Goal: Task Accomplishment & Management: Use online tool/utility

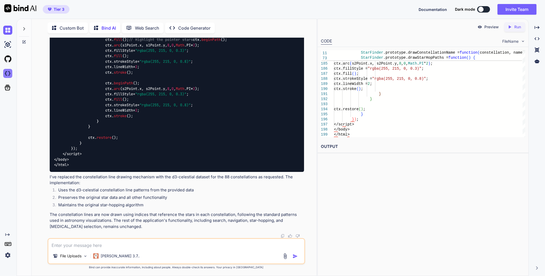
click at [7, 75] on img at bounding box center [7, 73] width 9 height 9
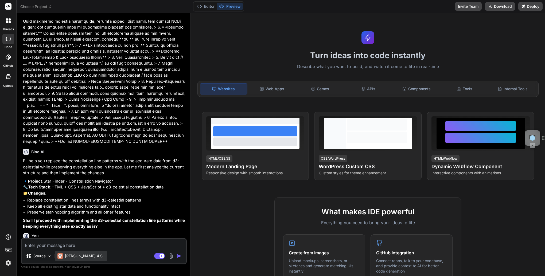
scroll to position [196, 0]
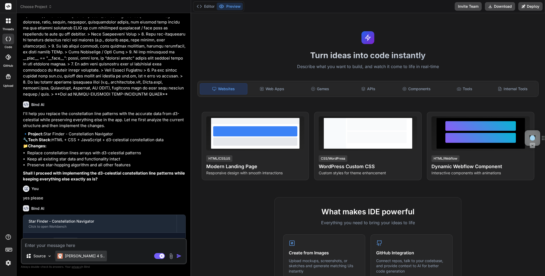
type textarea "x"
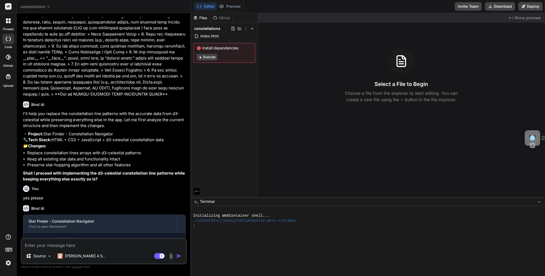
click at [41, 8] on span "constellations" at bounding box center [35, 6] width 30 height 5
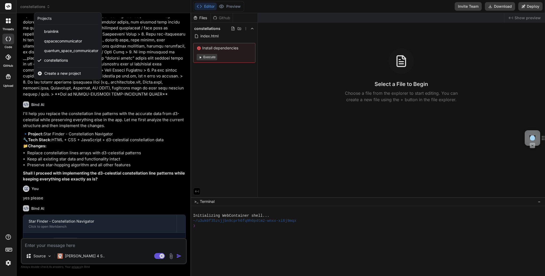
click at [56, 74] on span "Create a new project" at bounding box center [62, 73] width 37 height 5
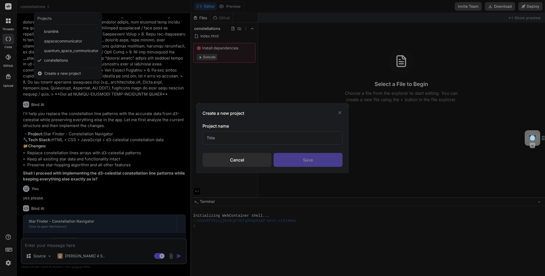
click at [249, 139] on input "text" at bounding box center [272, 137] width 140 height 13
type input "Excalibur"
click at [314, 158] on div "Save" at bounding box center [308, 160] width 69 height 14
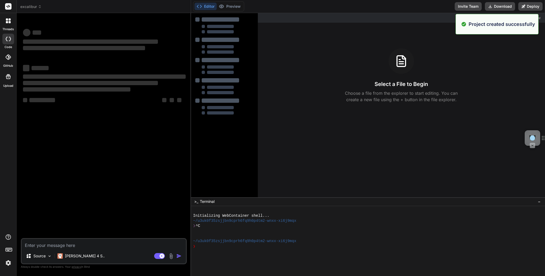
scroll to position [0, 0]
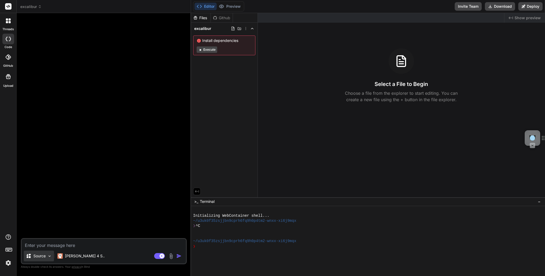
click at [48, 258] on img at bounding box center [49, 256] width 5 height 5
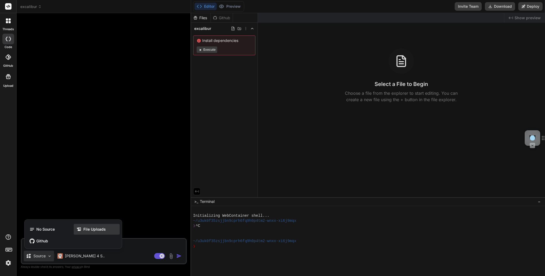
click at [92, 227] on span "File Uploads" at bounding box center [94, 229] width 22 height 5
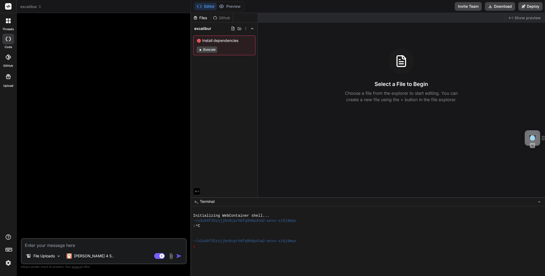
click at [172, 255] on img at bounding box center [171, 256] width 6 height 6
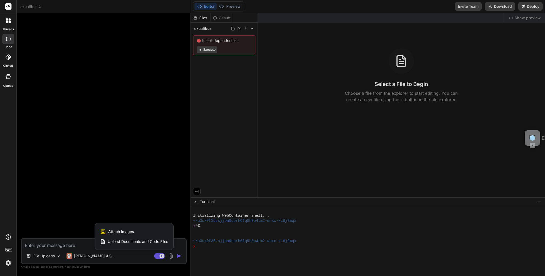
click at [125, 241] on span "Upload Documents and Code Files" at bounding box center [138, 241] width 60 height 5
type textarea "x"
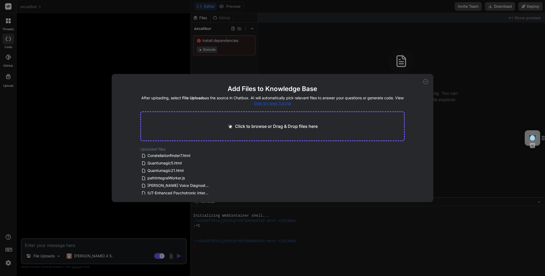
click at [275, 128] on p "Click to browse or Drag & Drop files here" at bounding box center [276, 126] width 83 height 6
type input "C:\fakepath\ExcaliburAuditandBlueprint.txt"
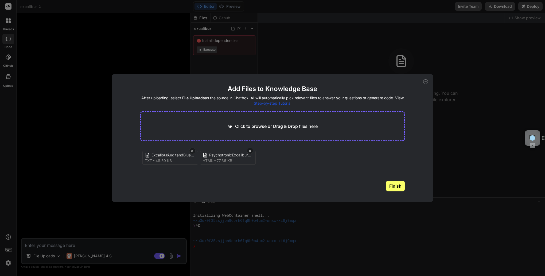
click at [395, 188] on button "Finish" at bounding box center [395, 186] width 19 height 11
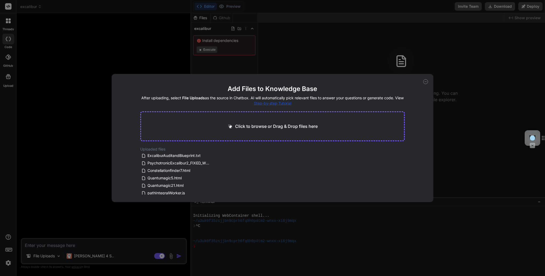
click at [425, 82] on icon at bounding box center [426, 82] width 2 height 0
type textarea "x"
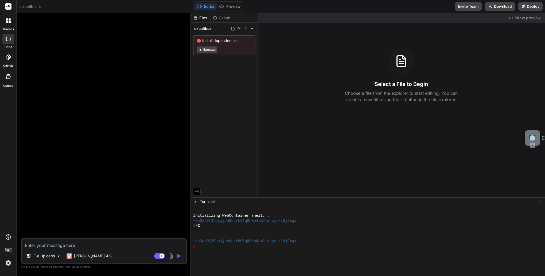
click at [38, 246] on textarea at bounding box center [104, 244] width 164 height 10
paste textarea "You are a team of the top software developers and the most prominent scientists…"
type textarea "You are a team of the top software developers and the most prominent scientists…"
type textarea "x"
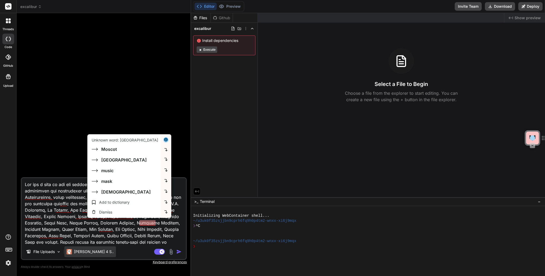
type textarea "You are a team of the top software developers and the most prominent scientists…"
click at [84, 254] on p "Claude 4 S.." at bounding box center [94, 251] width 40 height 5
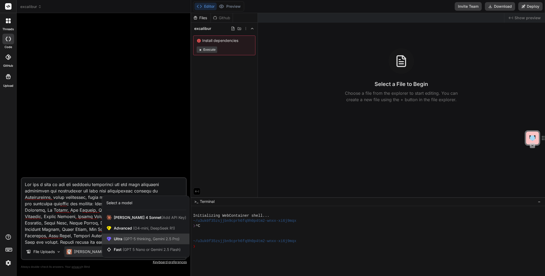
click at [113, 240] on div "Ultra (GPT-5 thinking, Gemini 2.5 Pro)" at bounding box center [145, 239] width 87 height 11
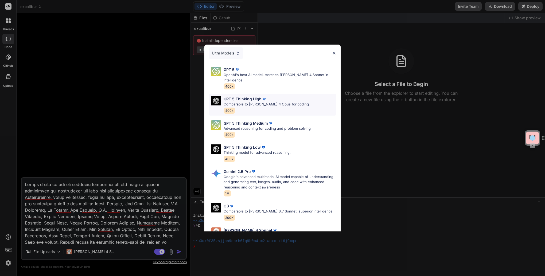
click at [258, 102] on p "Comparable to Claude 4 Opus for coding" at bounding box center [266, 104] width 85 height 5
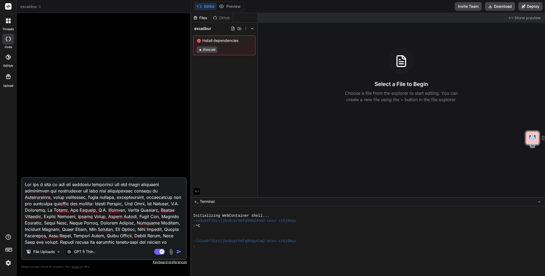
click at [178, 252] on img "button" at bounding box center [178, 251] width 5 height 5
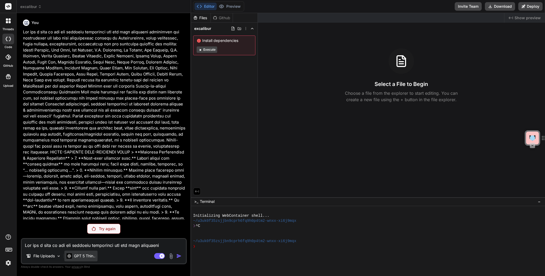
click at [89, 258] on p "GPT 5 Thin.." at bounding box center [84, 255] width 21 height 5
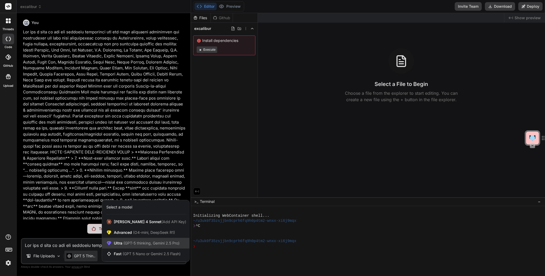
click at [117, 242] on span "Ultra (GPT-5 thinking, Gemini 2.5 Pro)" at bounding box center [147, 243] width 66 height 5
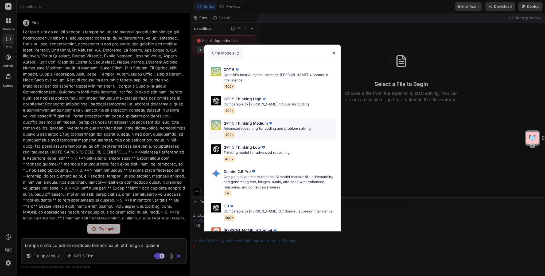
click at [261, 126] on p "Advanced reasoning for coding and problem solving" at bounding box center [267, 128] width 87 height 5
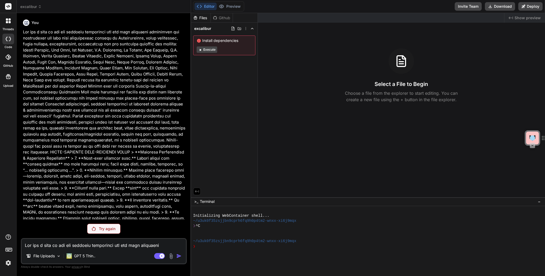
click at [109, 231] on p "Try again" at bounding box center [107, 228] width 17 height 5
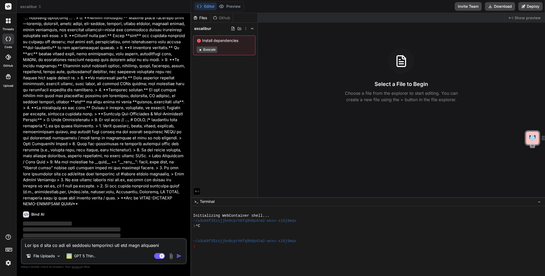
scroll to position [134, 0]
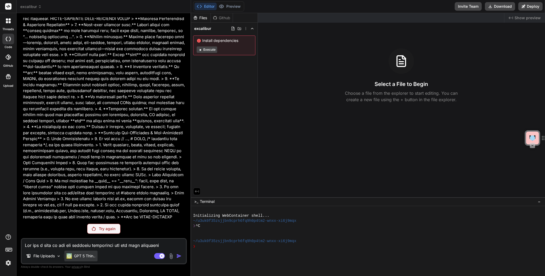
click at [82, 257] on p "GPT 5 Thin.." at bounding box center [84, 255] width 21 height 5
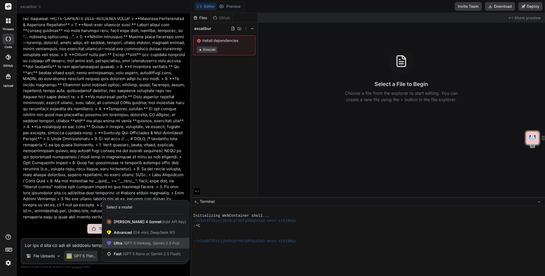
click at [122, 245] on span "Ultra (GPT-5 thinking, Gemini 2.5 Pro)" at bounding box center [147, 243] width 66 height 5
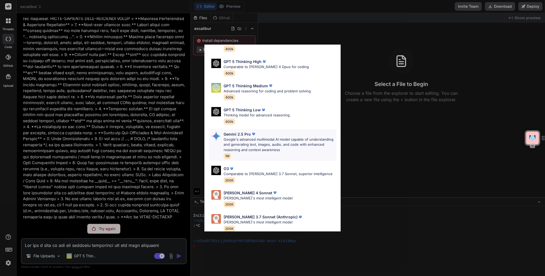
scroll to position [38, 0]
click at [253, 213] on p "Claude 3.7 Sonnet (Anthropic)" at bounding box center [261, 216] width 74 height 6
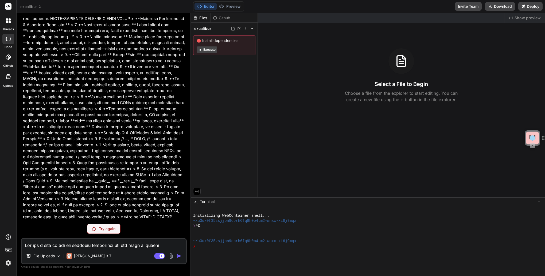
click at [106, 228] on p "Try again" at bounding box center [107, 228] width 17 height 5
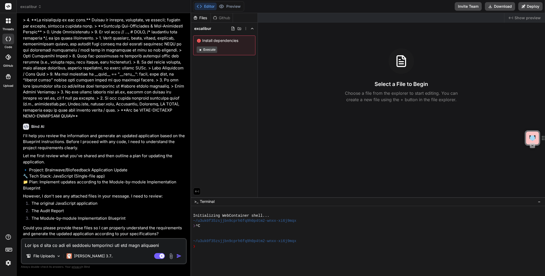
scroll to position [246, 0]
click at [58, 246] on textarea at bounding box center [104, 244] width 164 height 10
click at [85, 258] on p "[PERSON_NAME] 3.7.." at bounding box center [93, 255] width 39 height 5
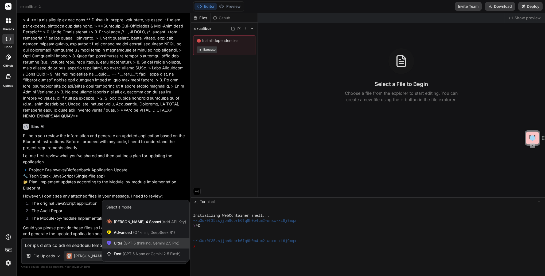
click at [127, 245] on span "(GPT-5 thinking, Gemini 2.5 Pro)" at bounding box center [150, 243] width 57 height 5
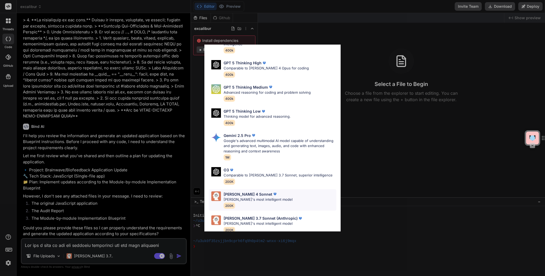
scroll to position [38, 0]
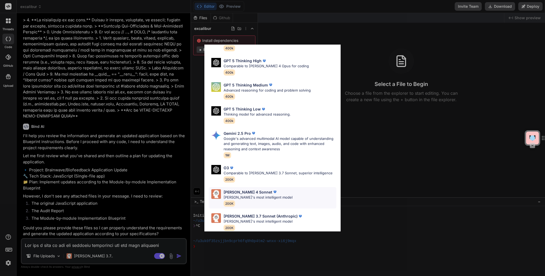
click at [254, 195] on p "Claude's most intelligent model" at bounding box center [258, 197] width 69 height 5
type textarea "x"
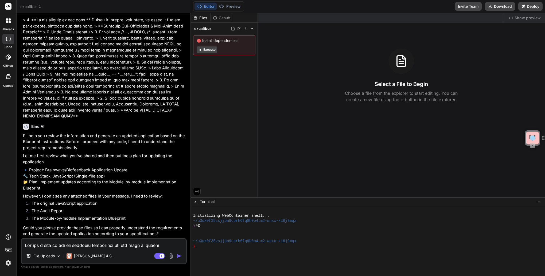
click at [75, 245] on textarea at bounding box center [104, 244] width 164 height 10
type textarea "l"
type textarea "x"
type textarea "ll"
type textarea "x"
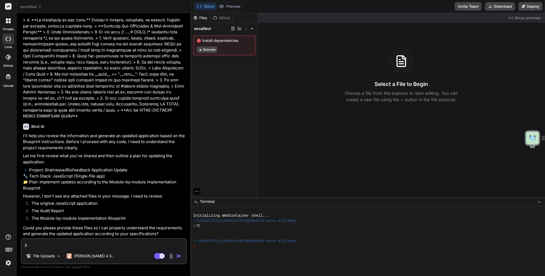
type textarea "ll"
type textarea "x"
type textarea "ll t"
type textarea "x"
type textarea "ll th"
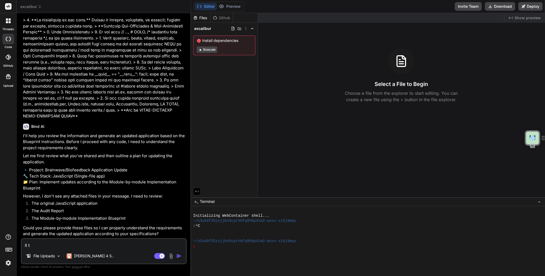
type textarea "x"
type textarea "ll the"
type textarea "x"
type textarea "ll the"
type textarea "x"
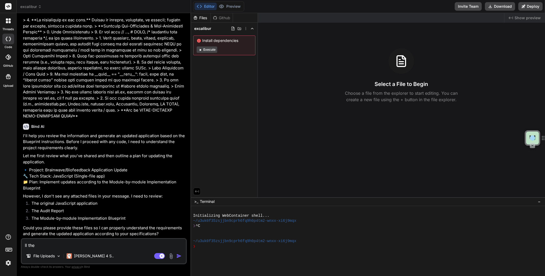
type textarea "ll the f"
type textarea "x"
type textarea "ll the fi"
type textarea "x"
type textarea "ll the fil"
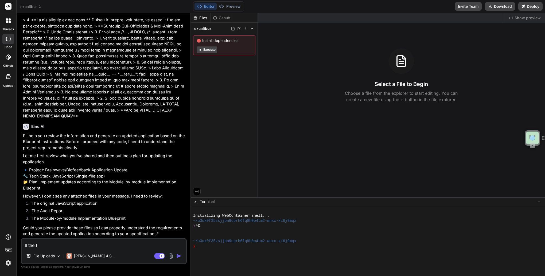
type textarea "x"
type textarea "ll the file"
type textarea "x"
type textarea "ll the files"
type textarea "x"
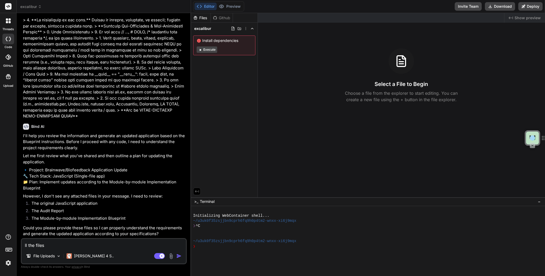
type textarea "ll the files"
type textarea "x"
type textarea "ll the files a"
type textarea "x"
type textarea "ll the files ar"
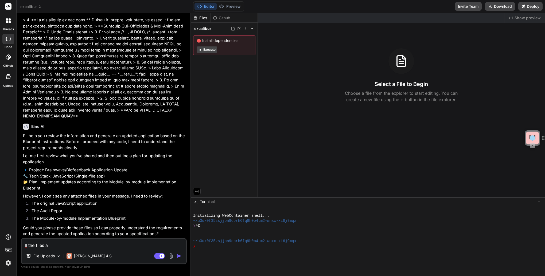
type textarea "x"
type textarea "ll the files are"
type textarea "x"
type textarea "ll the files are"
type textarea "x"
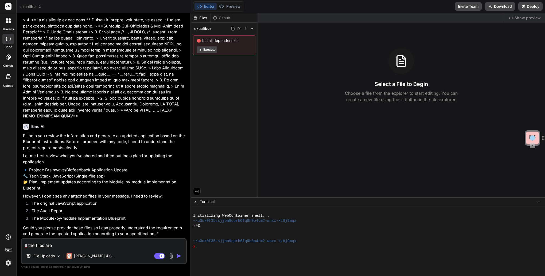
type textarea "ll the files are a"
type textarea "x"
type textarea "ll the files are at"
type textarea "x"
type textarea "ll the files are att"
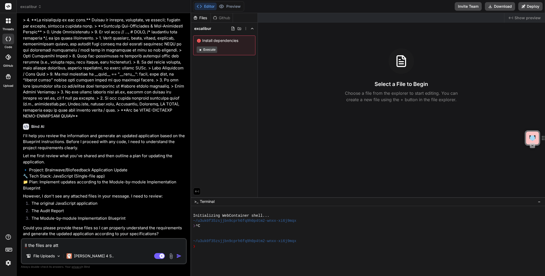
type textarea "x"
type textarea "ll the files are atta"
type textarea "x"
type textarea "ll the files are attac"
type textarea "x"
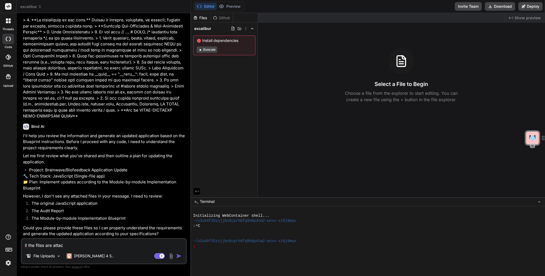
type textarea "ll the files are attach"
type textarea "x"
type textarea "ll the files are attache"
type textarea "x"
type textarea "ll the files are attached"
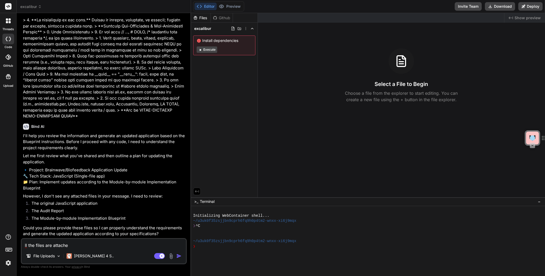
type textarea "x"
click at [25, 246] on textarea "ll the files are attached" at bounding box center [104, 244] width 164 height 10
type textarea "All the files are attached"
type textarea "x"
type textarea "All the files are attached"
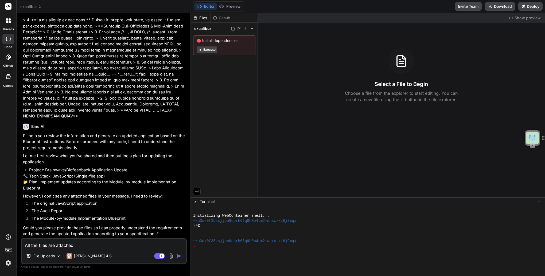
click at [179, 257] on img "button" at bounding box center [178, 255] width 5 height 5
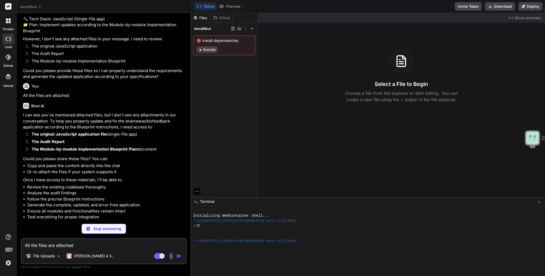
scroll to position [394, 0]
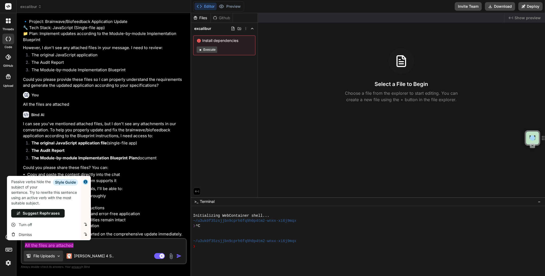
click at [41, 257] on p "File Uploads" at bounding box center [43, 255] width 21 height 5
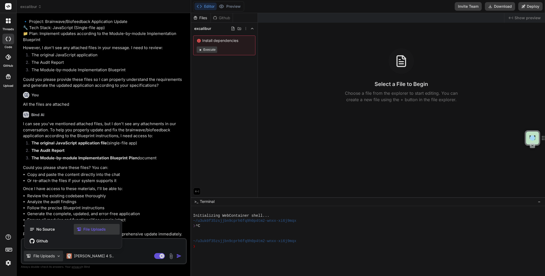
click at [172, 256] on div at bounding box center [272, 138] width 545 height 276
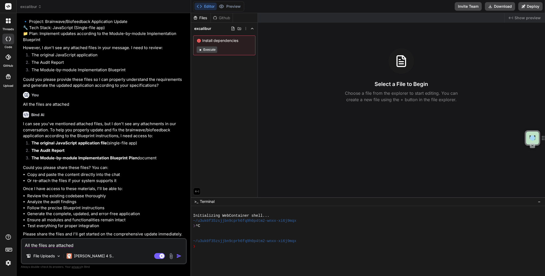
click at [172, 256] on img at bounding box center [171, 256] width 6 height 6
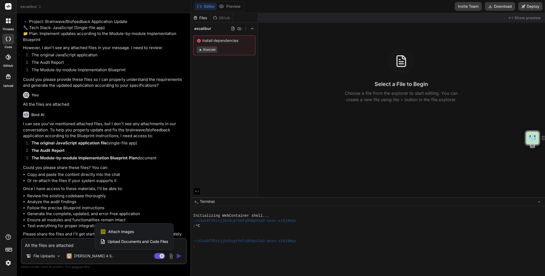
click at [147, 241] on span "Upload Documents and Code Files" at bounding box center [138, 241] width 60 height 5
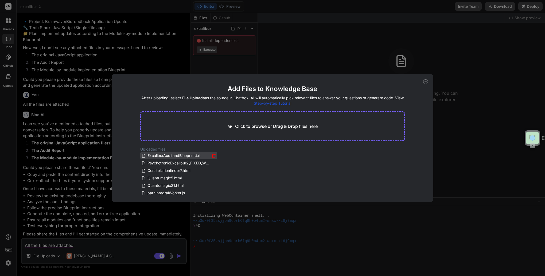
drag, startPoint x: 201, startPoint y: 155, endPoint x: 170, endPoint y: 157, distance: 31.0
click at [170, 157] on span "ExcaliburAuditandBlueprint.txt" at bounding box center [174, 156] width 54 height 6
click at [390, 164] on div "Uploaded files ExcaliburAuditandBlueprint.txt PsychotronicExcalibur2_FIXED_WORK…" at bounding box center [272, 171] width 265 height 48
click at [426, 82] on icon at bounding box center [425, 81] width 5 height 5
type textarea "x"
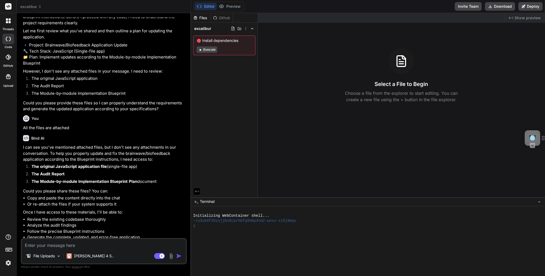
scroll to position [394, 0]
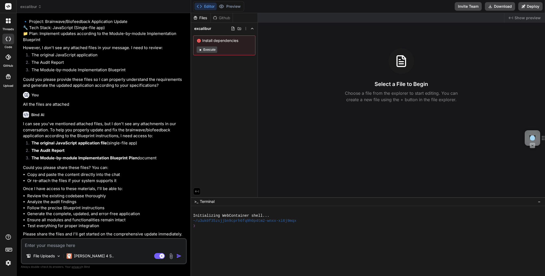
click at [7, 24] on div at bounding box center [8, 20] width 11 height 11
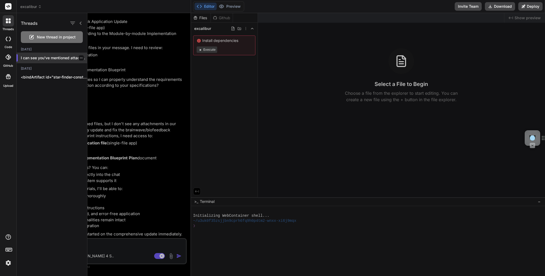
click at [80, 57] on icon "button" at bounding box center [81, 57] width 3 height 3
click at [101, 79] on div "Delete" at bounding box center [104, 79] width 52 height 11
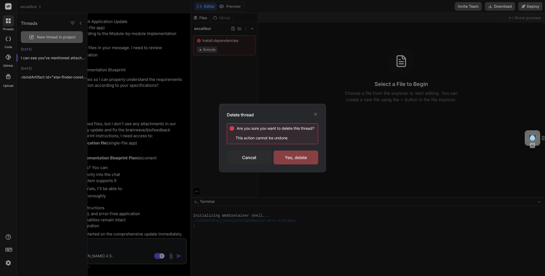
click at [297, 158] on div "Yes, delete" at bounding box center [296, 158] width 45 height 14
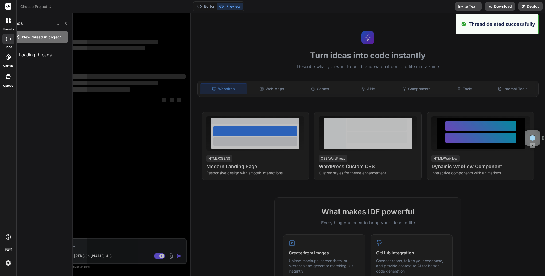
scroll to position [0, 0]
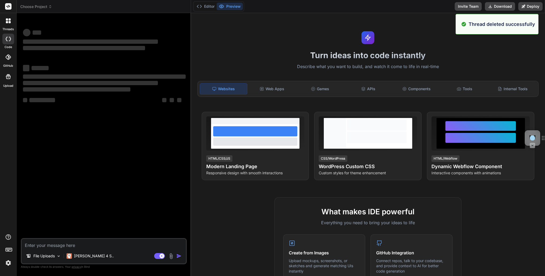
type textarea "x"
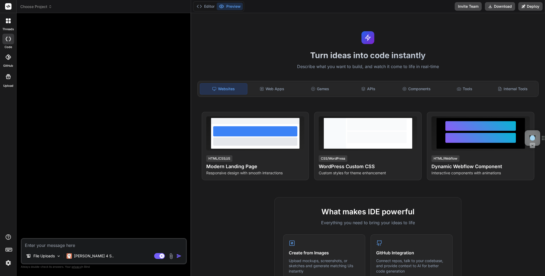
click at [70, 246] on textarea at bounding box center [104, 244] width 164 height 10
paste textarea "You are a team of the top software developers and the most prominent scientists…"
type textarea "You are a team of the top software developers and the most prominent scientists…"
type textarea "x"
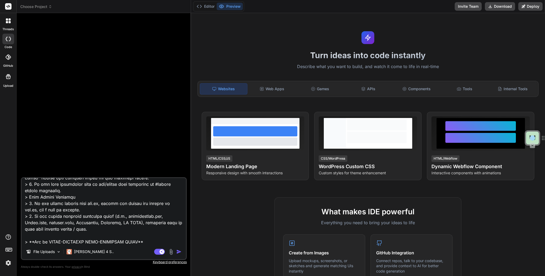
scroll to position [436, 0]
type textarea "You are a team of the top software developers and the most prominent scientists…"
click at [179, 253] on img "button" at bounding box center [178, 251] width 5 height 5
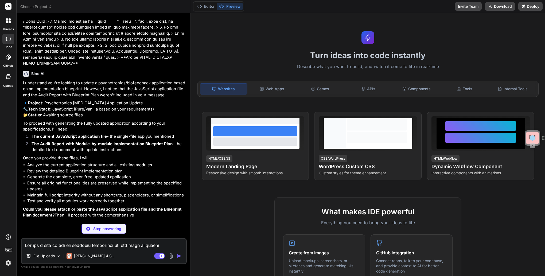
scroll to position [286, 0]
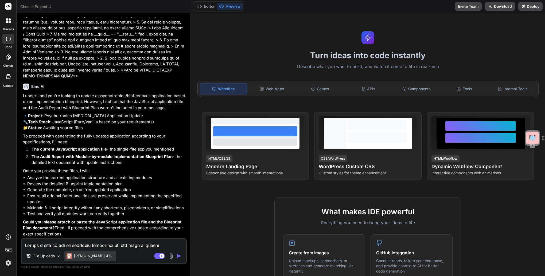
click at [81, 257] on p "Claude 4 S.." at bounding box center [94, 255] width 40 height 5
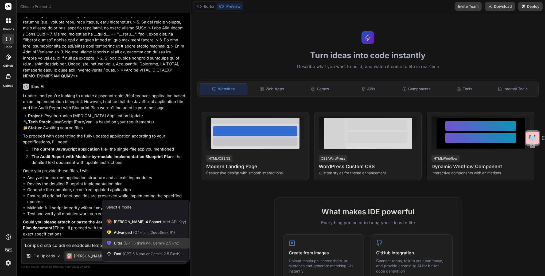
click at [122, 247] on div "Ultra (GPT-5 thinking, Gemini 2.5 Pro)" at bounding box center [145, 243] width 87 height 11
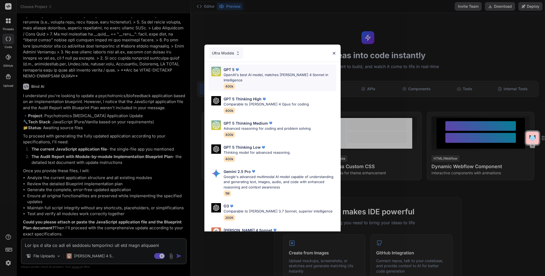
click at [246, 73] on p "OpenAI's best AI model, matches Claude 4 Sonnet in Intelligence" at bounding box center [280, 77] width 113 height 10
type textarea "x"
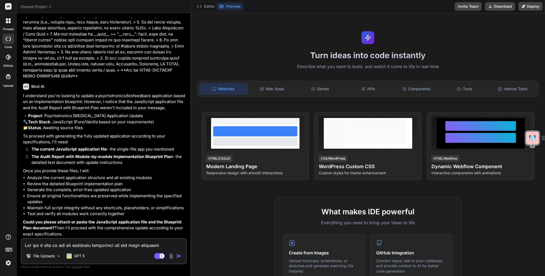
click at [180, 257] on img "button" at bounding box center [178, 255] width 5 height 5
click at [119, 244] on textarea at bounding box center [104, 244] width 164 height 10
type textarea "t"
type textarea "x"
type textarea "th"
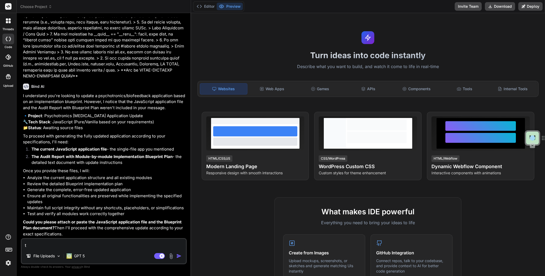
type textarea "x"
type textarea "the"
type textarea "x"
type textarea "the"
type textarea "x"
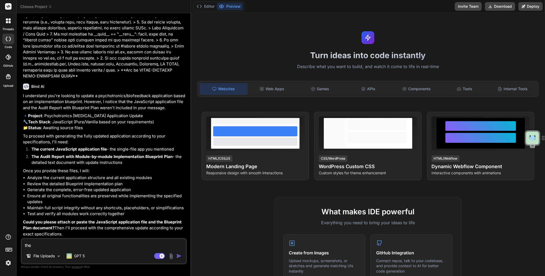
type textarea "the f"
type textarea "x"
type textarea "the fi"
type textarea "x"
type textarea "the fil"
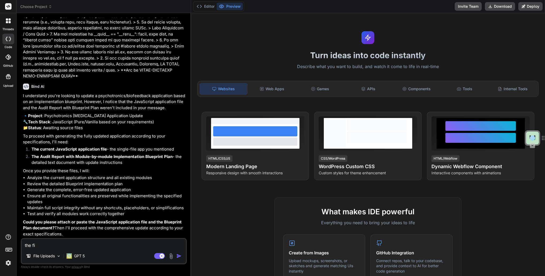
type textarea "x"
type textarea "the file"
type textarea "x"
type textarea "the files"
type textarea "x"
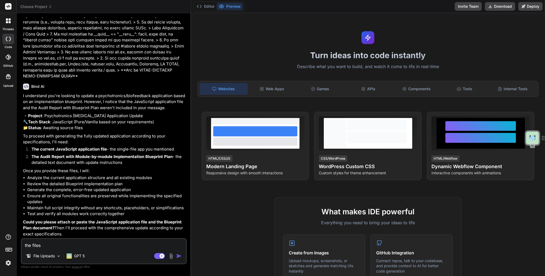
type textarea "the files"
type textarea "x"
type textarea "the files a"
type textarea "x"
type textarea "the files ar"
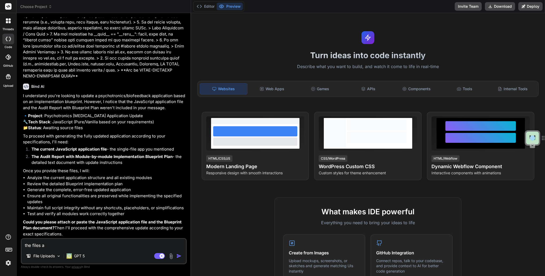
type textarea "x"
type textarea "the files are"
type textarea "x"
type textarea "the files are"
type textarea "x"
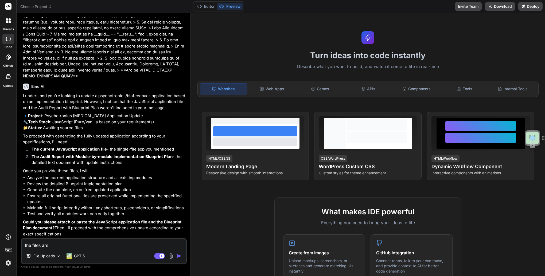
type textarea "the files are a"
type textarea "x"
type textarea "the files are at"
type textarea "x"
type textarea "the files are att"
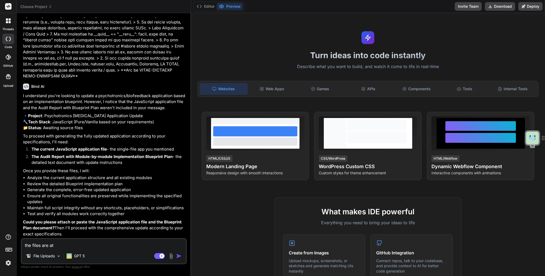
type textarea "x"
type textarea "the files are atta"
type textarea "x"
type textarea "the files are attac"
type textarea "x"
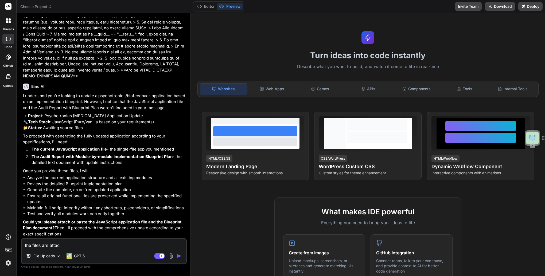
type textarea "the files are attach"
type textarea "x"
type textarea "the files are attache"
type textarea "x"
type textarea "the files are attached"
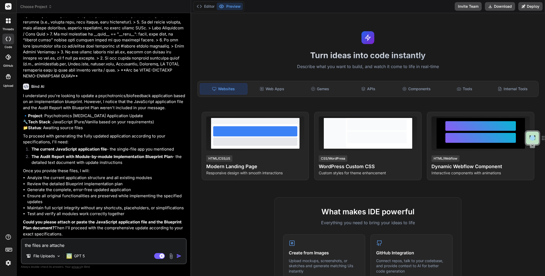
type textarea "x"
type textarea "the files are attached"
click at [179, 256] on img "button" at bounding box center [178, 255] width 5 height 5
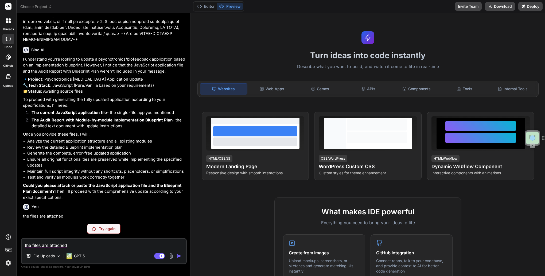
scroll to position [322, 0]
click at [111, 228] on p "Try again" at bounding box center [107, 228] width 17 height 5
click at [49, 7] on icon at bounding box center [50, 7] width 4 height 4
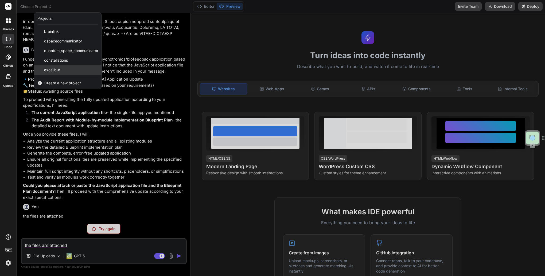
click at [49, 71] on span "excalibur" at bounding box center [52, 69] width 16 height 5
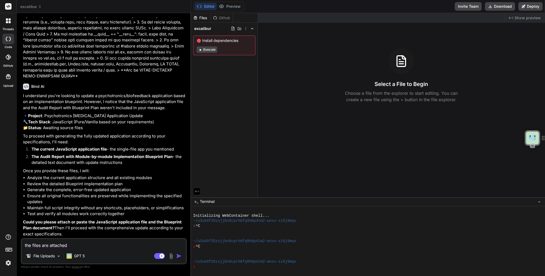
scroll to position [286, 0]
click at [76, 258] on p "GPT 5" at bounding box center [79, 255] width 11 height 5
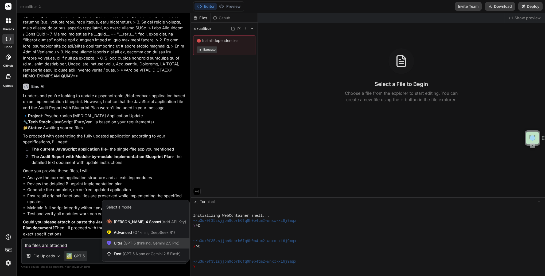
click at [120, 247] on div "Ultra (GPT-5 thinking, Gemini 2.5 Pro)" at bounding box center [145, 243] width 87 height 11
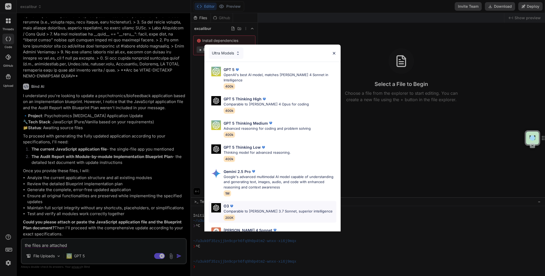
click at [249, 209] on p "Comparable to Claude 3.7 Sonnet, superior intelligence" at bounding box center [278, 211] width 109 height 5
type textarea "x"
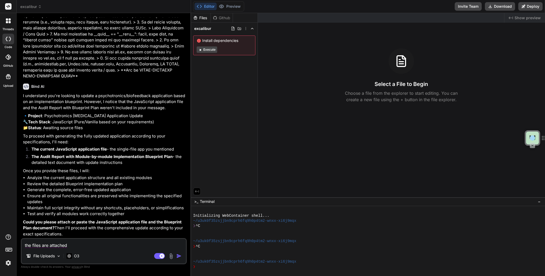
click at [96, 243] on textarea "the files are attached" at bounding box center [104, 244] width 164 height 10
type textarea "f"
type textarea "x"
type textarea "fi"
type textarea "x"
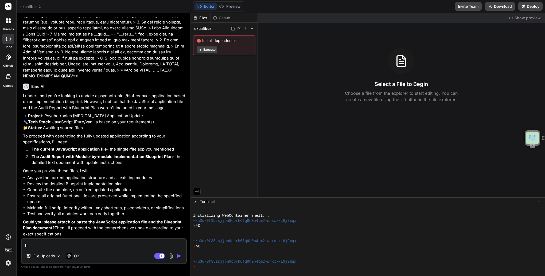
type textarea "fil"
type textarea "x"
type textarea "file"
type textarea "x"
type textarea "files"
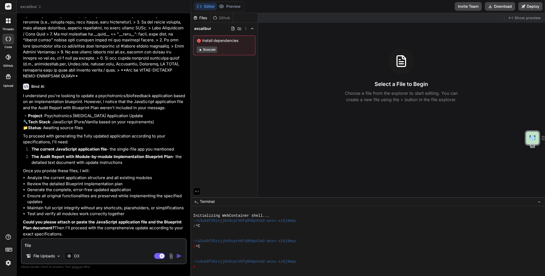
type textarea "x"
type textarea "files"
type textarea "x"
type textarea "files a"
type textarea "x"
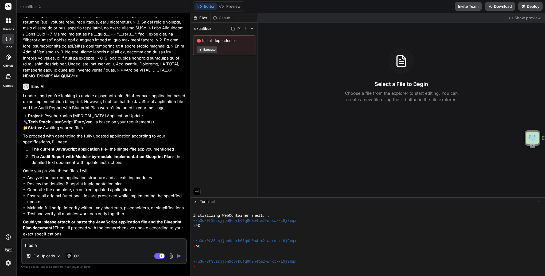
type textarea "files ar"
type textarea "x"
type textarea "files are"
type textarea "x"
type textarea "files are"
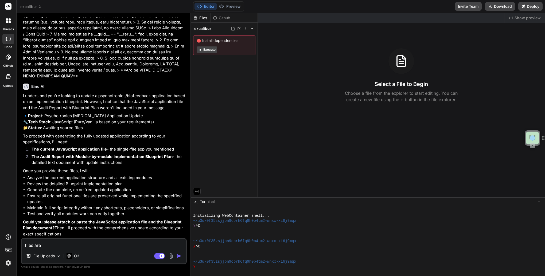
type textarea "x"
type textarea "files are n"
type textarea "x"
type textarea "files are no"
type textarea "x"
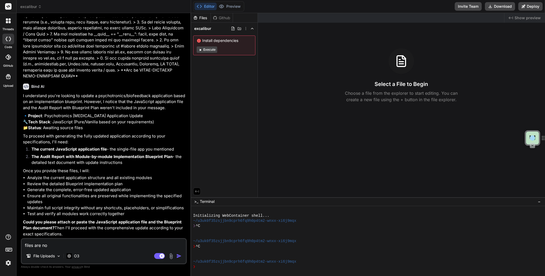
type textarea "files are now"
type textarea "x"
type textarea "files are now"
type textarea "x"
type textarea "files are now a"
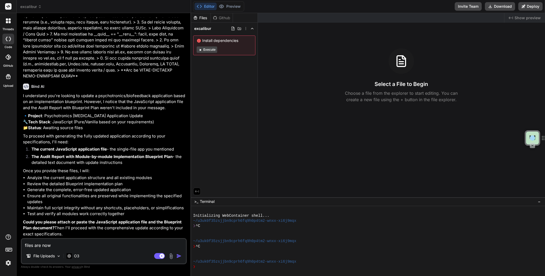
type textarea "x"
type textarea "files are now at"
type textarea "x"
type textarea "files are now att"
type textarea "x"
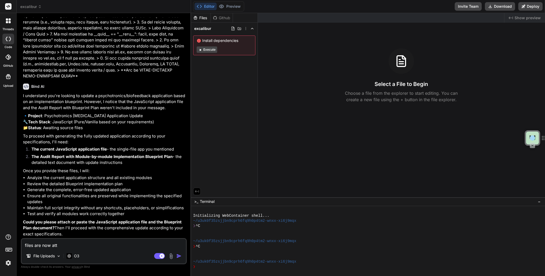
type textarea "files are now atta"
type textarea "x"
type textarea "files are now attac"
type textarea "x"
type textarea "files are now attach"
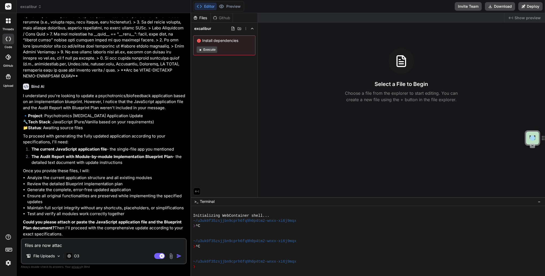
type textarea "x"
type textarea "files are now attache"
type textarea "x"
type textarea "files are now attached"
type textarea "x"
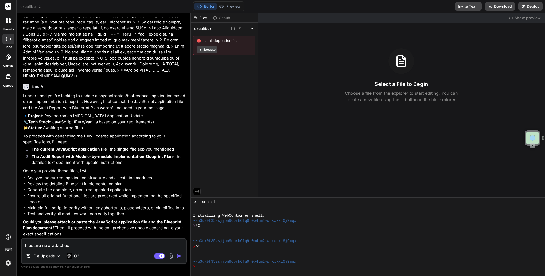
type textarea "files are now attached"
click at [178, 256] on img "button" at bounding box center [178, 255] width 5 height 5
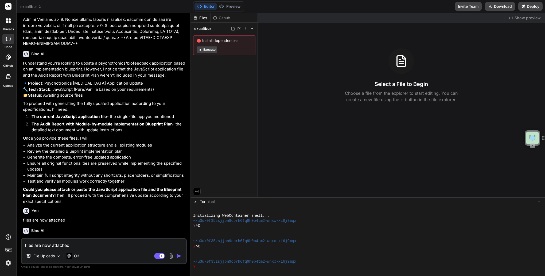
scroll to position [341, 0]
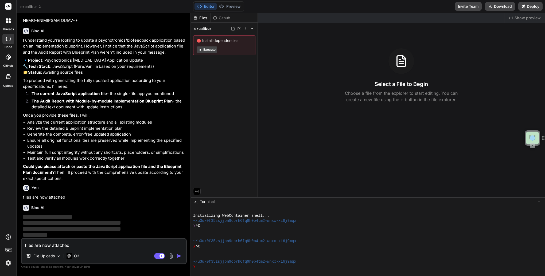
type textarea "x"
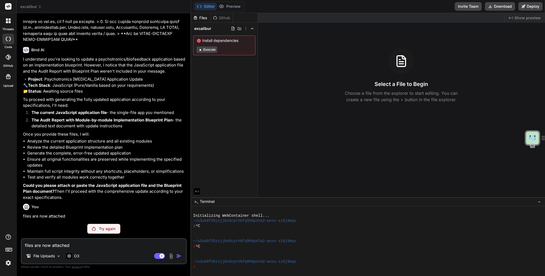
scroll to position [322, 0]
